Goal: Task Accomplishment & Management: Manage account settings

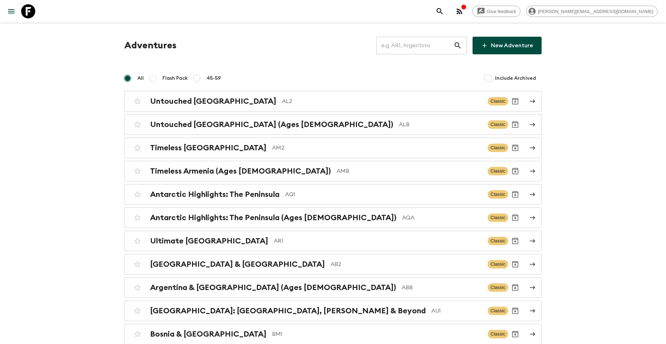
click at [422, 51] on input "text" at bounding box center [414, 46] width 77 height 20
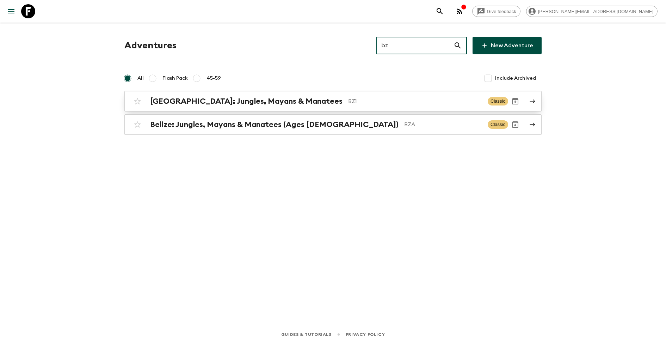
type input "bz"
click at [246, 102] on h2 "[GEOGRAPHIC_DATA]: Jungles, Mayans & Manatees" at bounding box center [246, 101] width 192 height 9
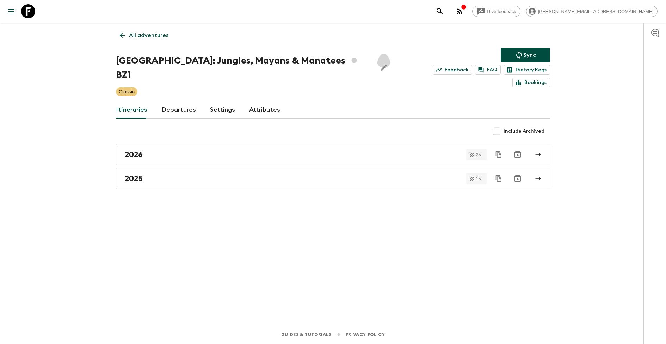
click at [380, 63] on icon "Edit Adventure Title" at bounding box center [384, 67] width 8 height 8
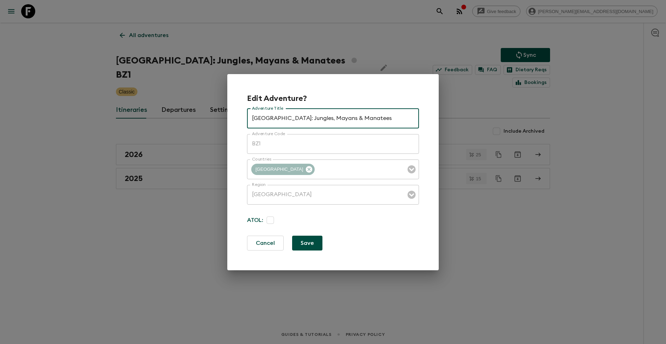
drag, startPoint x: 290, startPoint y: 119, endPoint x: 361, endPoint y: 119, distance: 71.5
click at [359, 119] on input "[GEOGRAPHIC_DATA]: Jungles, Mayans & Manatees" at bounding box center [333, 119] width 172 height 20
click at [341, 122] on input "[GEOGRAPHIC_DATA]: Jungle to [GEOGRAPHIC_DATA]" at bounding box center [333, 119] width 172 height 20
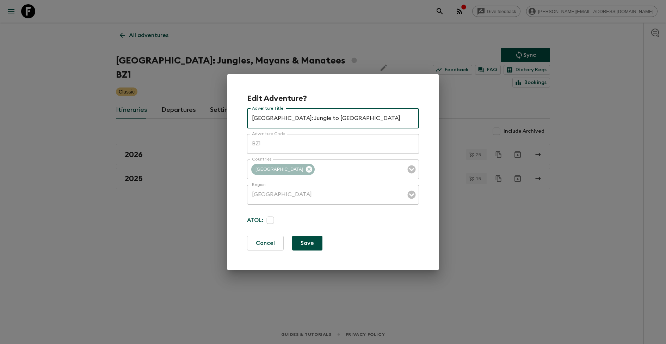
type input "[GEOGRAPHIC_DATA]: Jungle to [GEOGRAPHIC_DATA]"
click at [313, 240] on button "Save" at bounding box center [307, 242] width 30 height 15
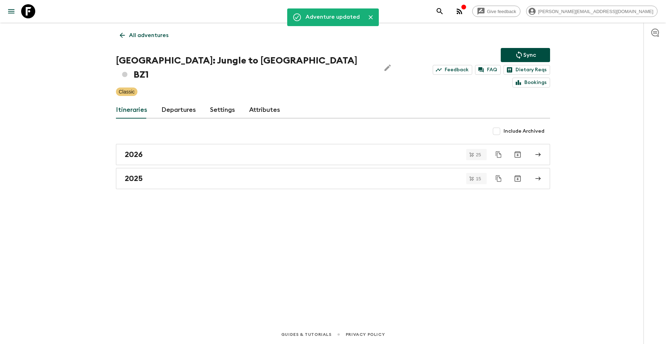
click at [161, 38] on p "All adventures" at bounding box center [148, 35] width 39 height 8
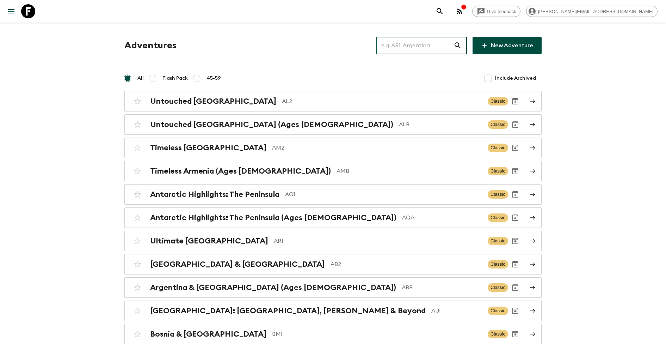
click at [431, 41] on input "text" at bounding box center [414, 46] width 77 height 20
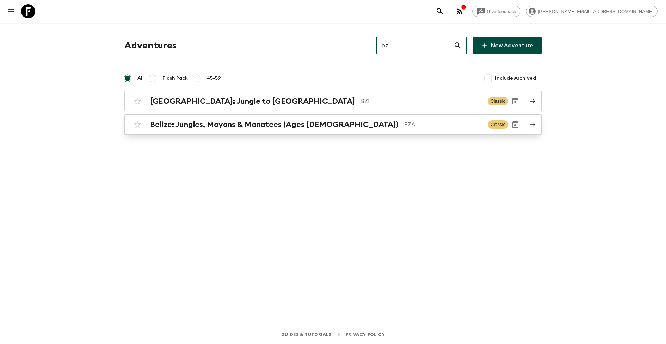
type input "bz"
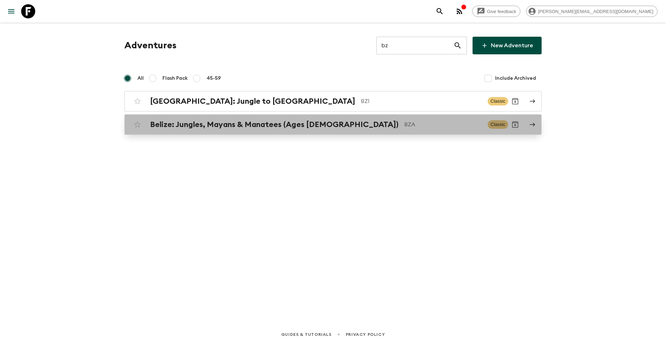
click at [285, 120] on h2 "Belize: Jungles, Mayans & Manatees (Ages [DEMOGRAPHIC_DATA])" at bounding box center [274, 124] width 248 height 9
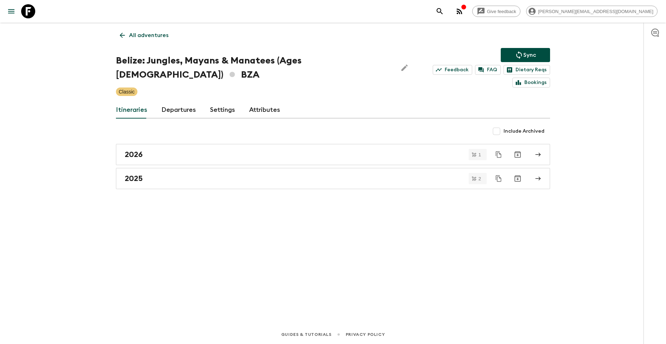
click at [244, 62] on h1 "[GEOGRAPHIC_DATA]: Jungles, Mayans & Manatees (Ages [DEMOGRAPHIC_DATA]) BZA" at bounding box center [254, 68] width 276 height 28
click at [400, 63] on icon "Edit Adventure Title" at bounding box center [404, 67] width 8 height 8
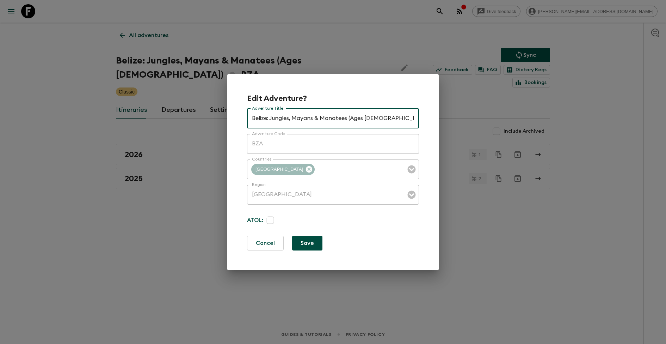
drag, startPoint x: 270, startPoint y: 117, endPoint x: 419, endPoint y: 118, distance: 149.1
click at [419, 118] on div "Edit Adventure? Adventure Title [GEOGRAPHIC_DATA]: Jungles, Mayans & Manatees (…" at bounding box center [332, 172] width 211 height 196
click at [347, 119] on input "Belize: Jungles, Mayans & Manatees (Ages [DEMOGRAPHIC_DATA])" at bounding box center [333, 119] width 172 height 20
drag, startPoint x: 348, startPoint y: 117, endPoint x: 289, endPoint y: 116, distance: 59.2
click at [289, 116] on input "Belize: Jungles, Mayans & Manatees (Ages [DEMOGRAPHIC_DATA])" at bounding box center [333, 119] width 172 height 20
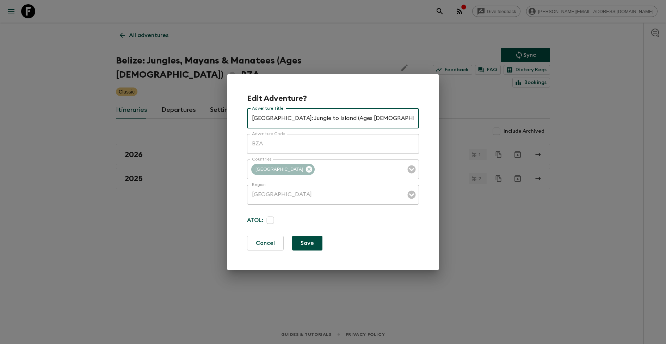
type input "[GEOGRAPHIC_DATA]: Jungle to Island (Ages [DEMOGRAPHIC_DATA])"
click at [305, 241] on button "Save" at bounding box center [307, 242] width 30 height 15
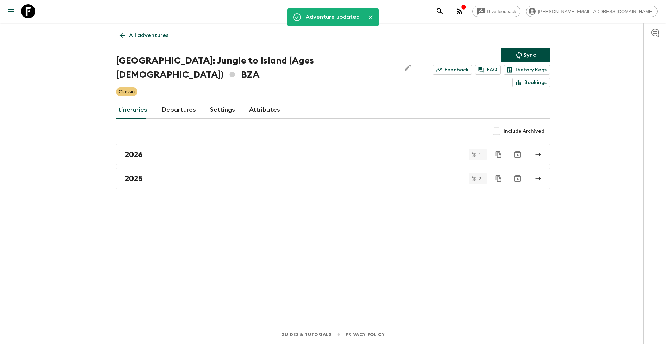
click at [154, 39] on p "All adventures" at bounding box center [148, 35] width 39 height 8
